Goal: Navigation & Orientation: Understand site structure

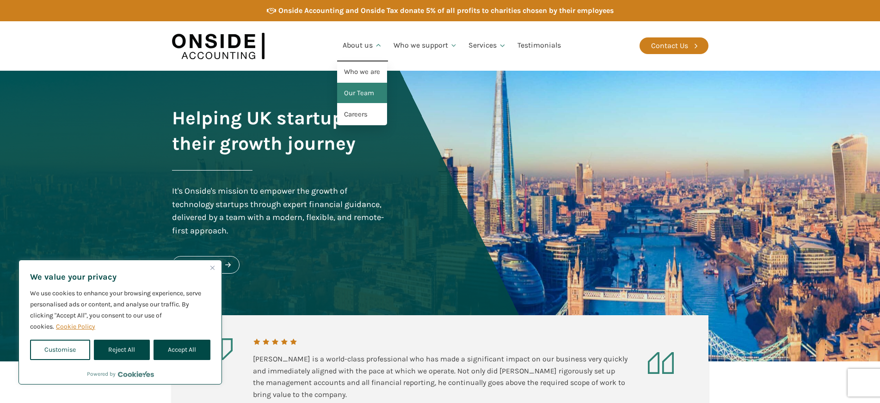
click at [355, 89] on link "Our Team" at bounding box center [362, 93] width 50 height 21
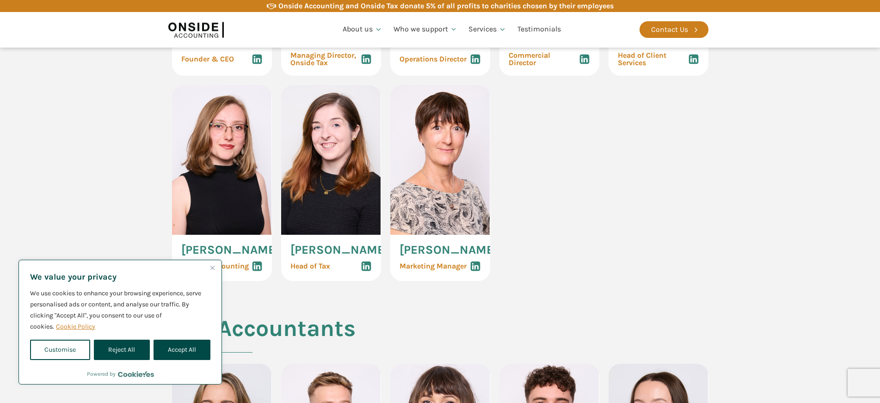
scroll to position [694, 0]
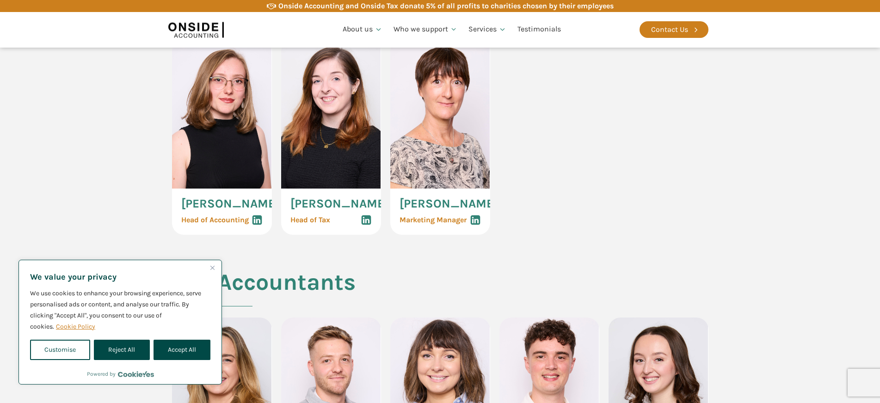
click at [212, 268] on img "Close" at bounding box center [212, 268] width 4 height 4
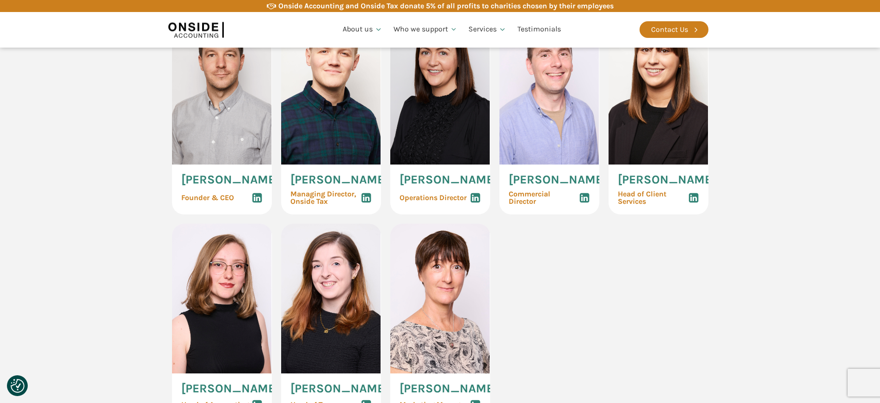
scroll to position [231, 0]
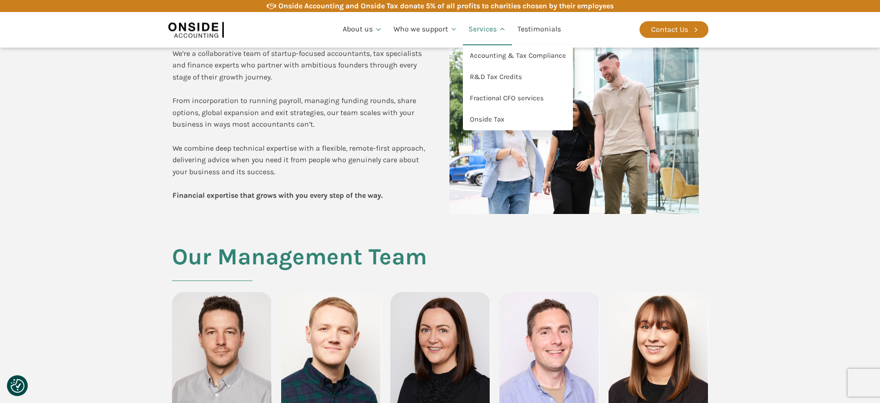
click at [487, 30] on link "Services" at bounding box center [487, 29] width 49 height 31
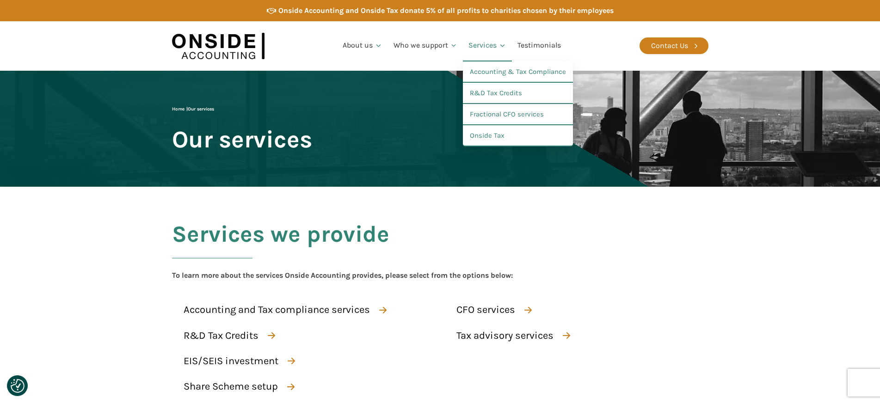
click at [487, 30] on link "Services" at bounding box center [487, 45] width 49 height 31
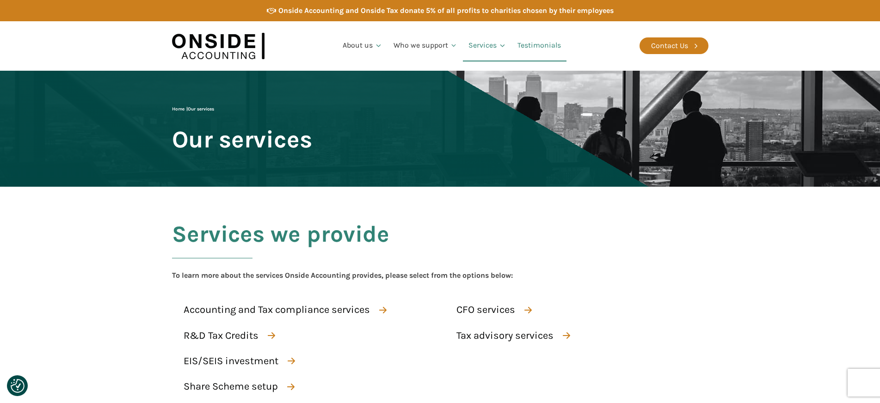
click at [546, 54] on link "Testimonials" at bounding box center [539, 45] width 55 height 31
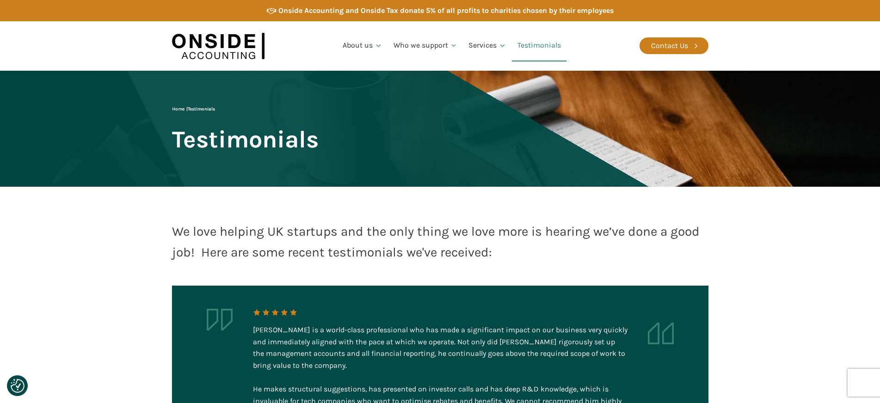
click at [686, 37] on div "Contact Us" at bounding box center [674, 46] width 69 height 36
click at [686, 42] on div "Contact Us" at bounding box center [669, 46] width 37 height 12
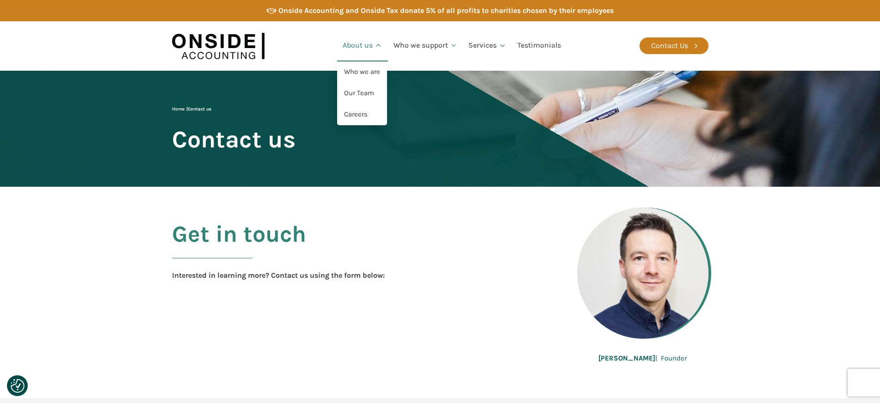
click at [363, 32] on link "About us" at bounding box center [362, 45] width 51 height 31
